Goal: Information Seeking & Learning: Find specific page/section

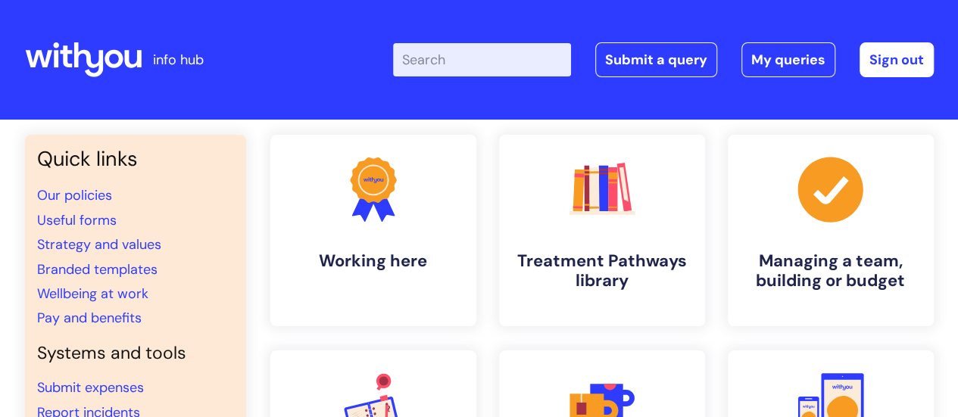
click at [479, 52] on input "Enter your search term here..." at bounding box center [482, 59] width 178 height 33
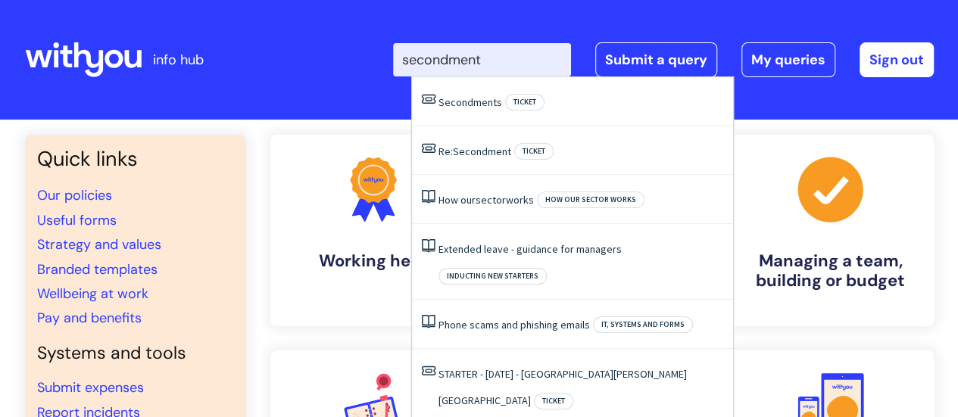
type input "secondment"
click button "Search" at bounding box center [0, 0] width 0 height 0
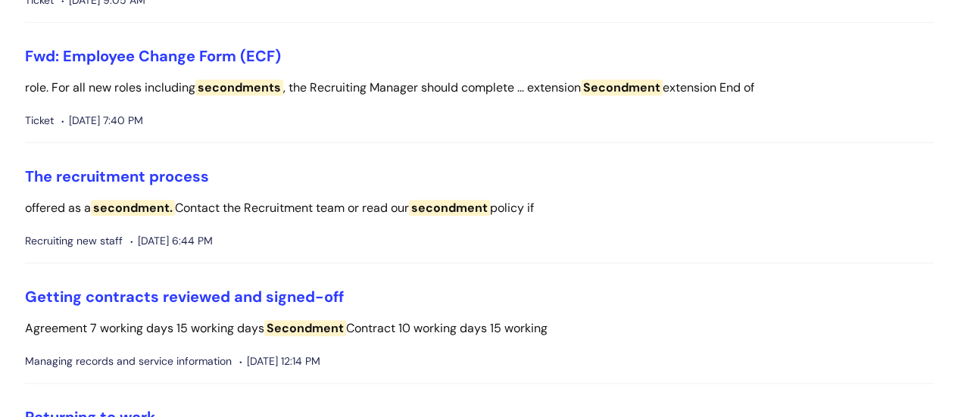
scroll to position [411, 0]
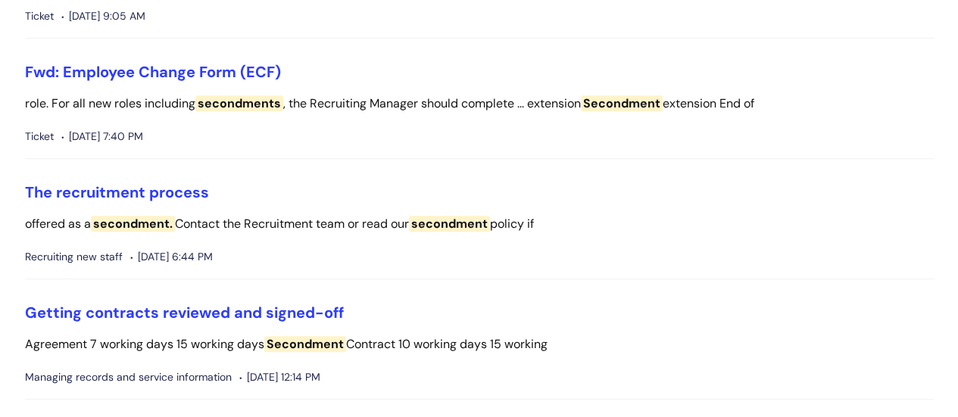
click at [758, 45] on ul "Extended leave - guidance for managers months leave following a sabbatical, sec…" at bounding box center [479, 319] width 909 height 1125
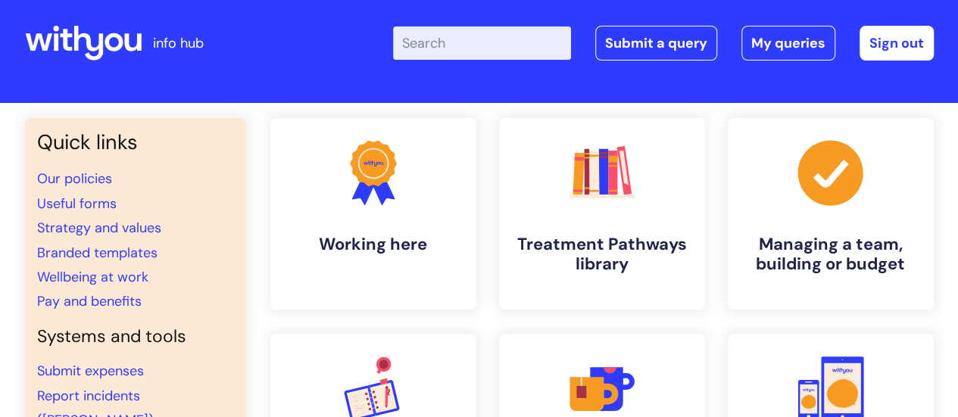
scroll to position [18, 0]
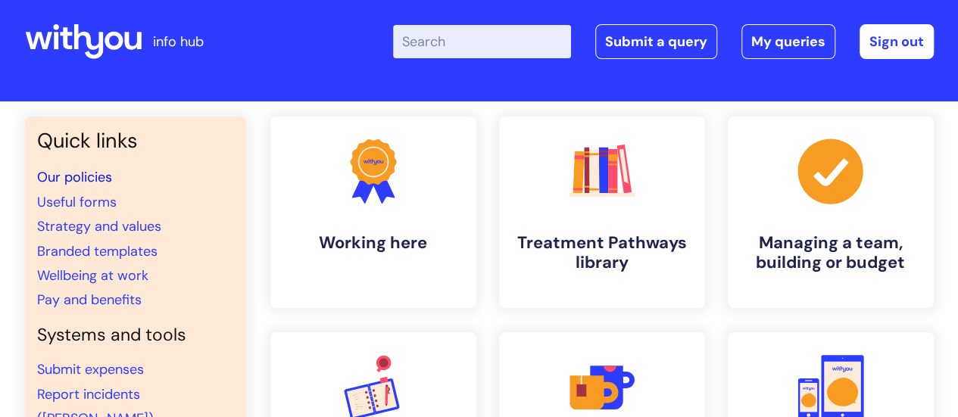
click at [97, 177] on link "Our policies" at bounding box center [74, 177] width 75 height 18
